Goal: Task Accomplishment & Management: Manage account settings

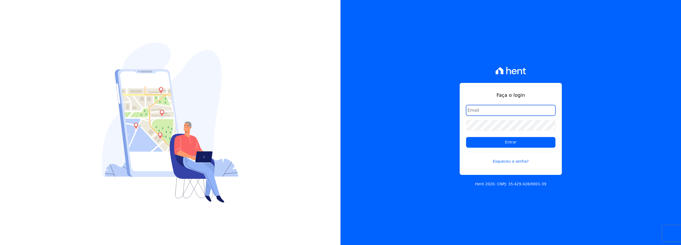
click at [480, 110] on input "email" at bounding box center [510, 110] width 89 height 11
click at [478, 112] on input "email" at bounding box center [510, 110] width 89 height 11
type input "[EMAIL_ADDRESS][DOMAIN_NAME]"
click at [522, 159] on link "Esqueceu a senha?" at bounding box center [510, 158] width 89 height 12
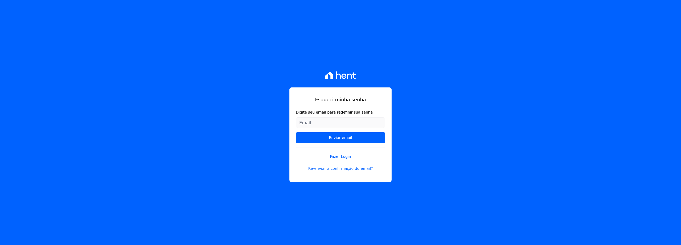
click at [372, 122] on input "Digite seu email para redefinir sua senha" at bounding box center [340, 122] width 89 height 11
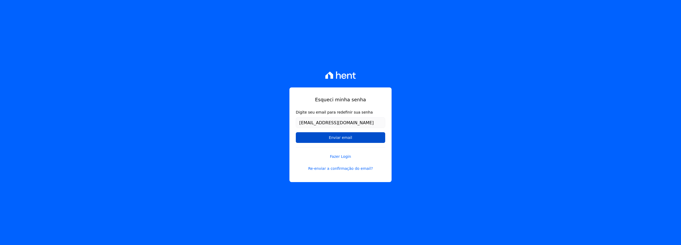
type input "[EMAIL_ADDRESS][DOMAIN_NAME]"
click at [366, 135] on input "Enviar email" at bounding box center [340, 137] width 89 height 11
click at [360, 140] on input "Enviar email" at bounding box center [340, 137] width 89 height 11
click at [342, 147] on link "Fazer Login" at bounding box center [340, 153] width 89 height 12
click at [341, 141] on input "Enviar email" at bounding box center [340, 137] width 89 height 11
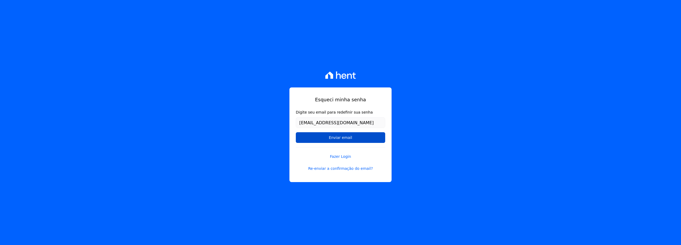
click at [341, 141] on input "Enviar email" at bounding box center [340, 137] width 89 height 11
